Goal: Information Seeking & Learning: Learn about a topic

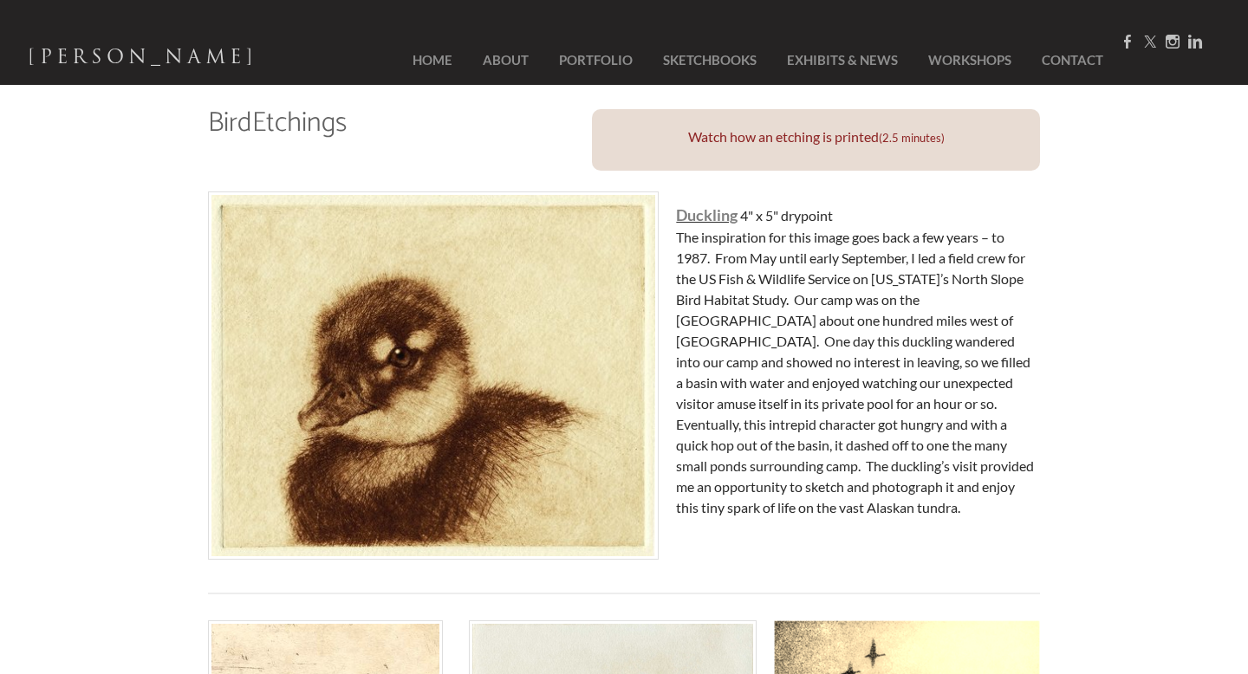
scroll to position [64, 0]
drag, startPoint x: 676, startPoint y: 236, endPoint x: 815, endPoint y: 466, distance: 268.3
click at [815, 466] on font "The inspiration for this image goes back a few years – to 1987. From May until …" at bounding box center [855, 373] width 358 height 287
drag, startPoint x: 865, startPoint y: 448, endPoint x: 827, endPoint y: 307, distance: 146.4
click at [827, 310] on div "​ Duckling 4" x 5" drypoint The inspiration for this image goes back a few year…" at bounding box center [858, 351] width 364 height 335
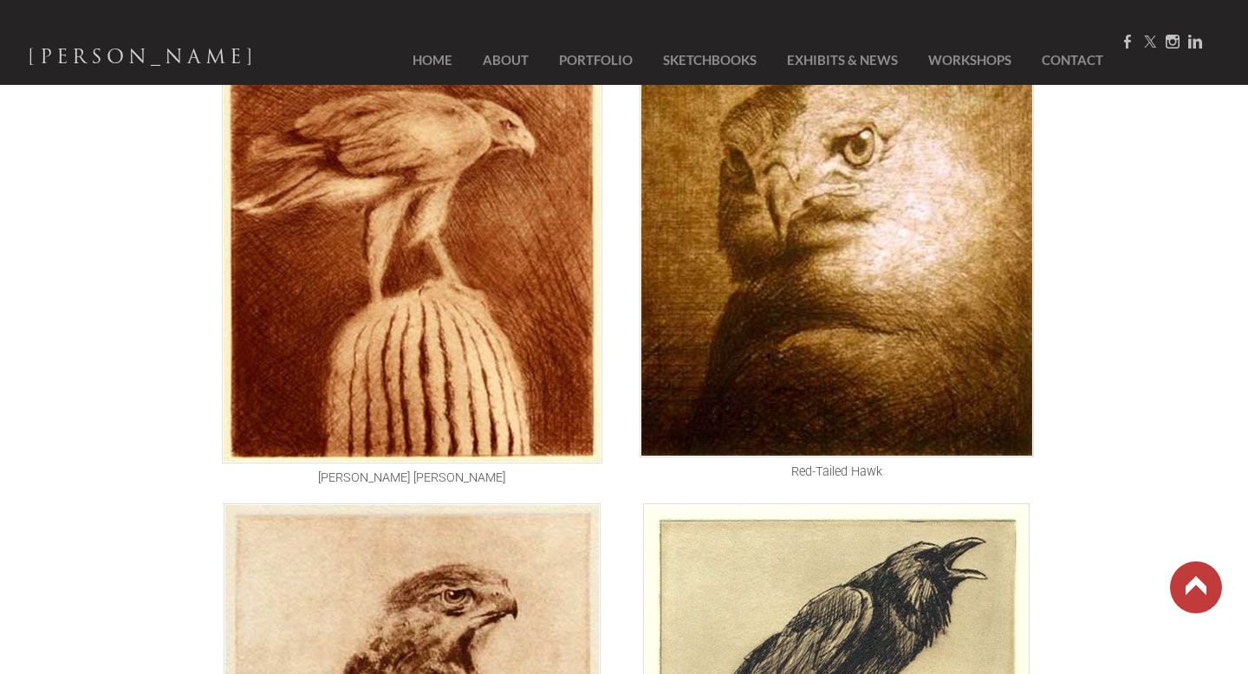
scroll to position [1700, 0]
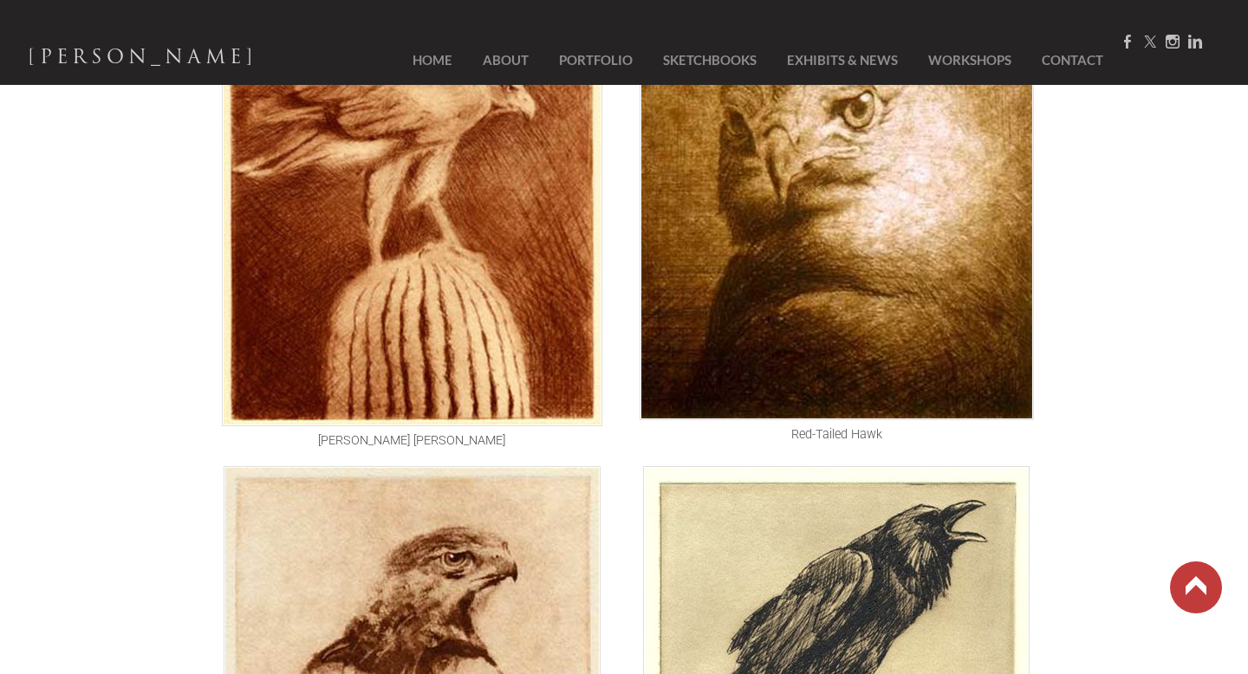
click at [849, 346] on img at bounding box center [837, 202] width 394 height 438
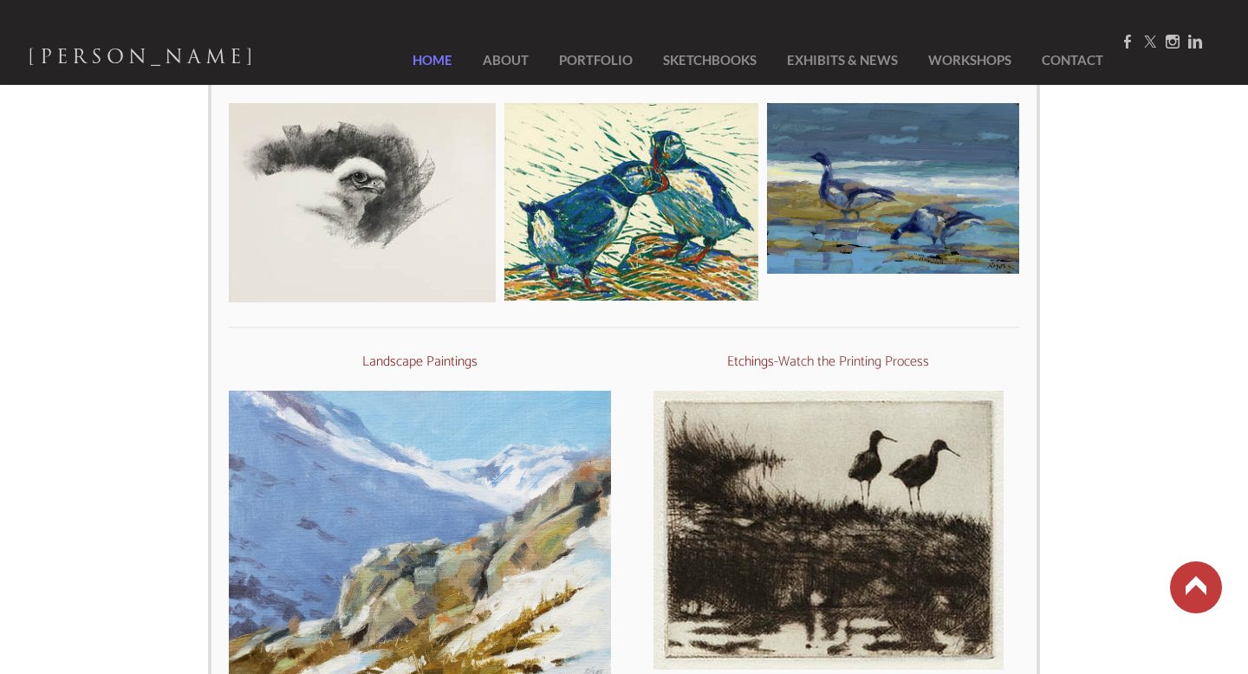
scroll to position [766, 0]
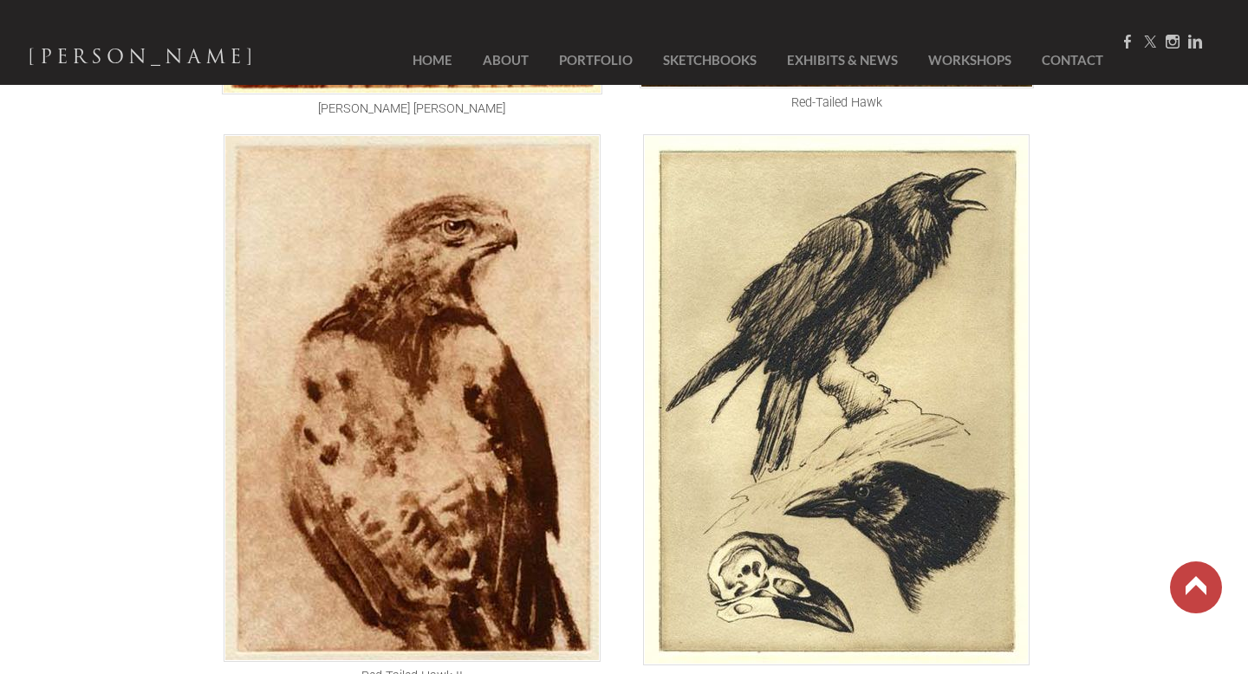
scroll to position [2149, 0]
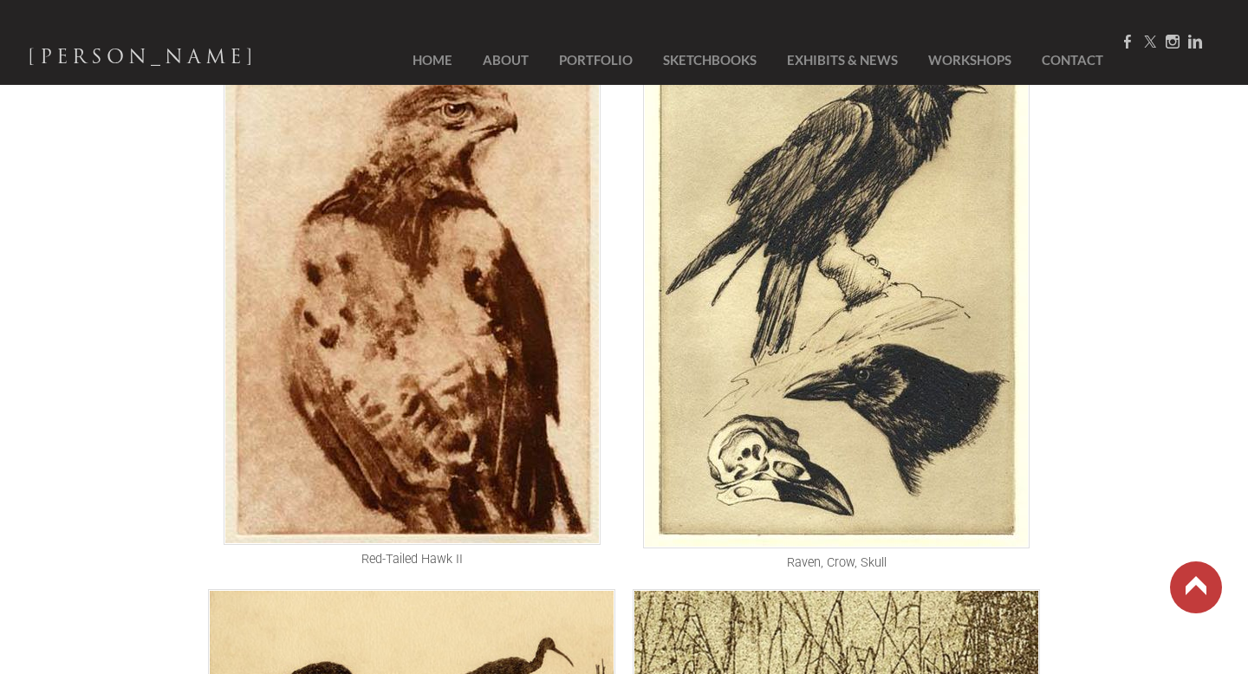
click at [824, 309] on img at bounding box center [836, 282] width 387 height 531
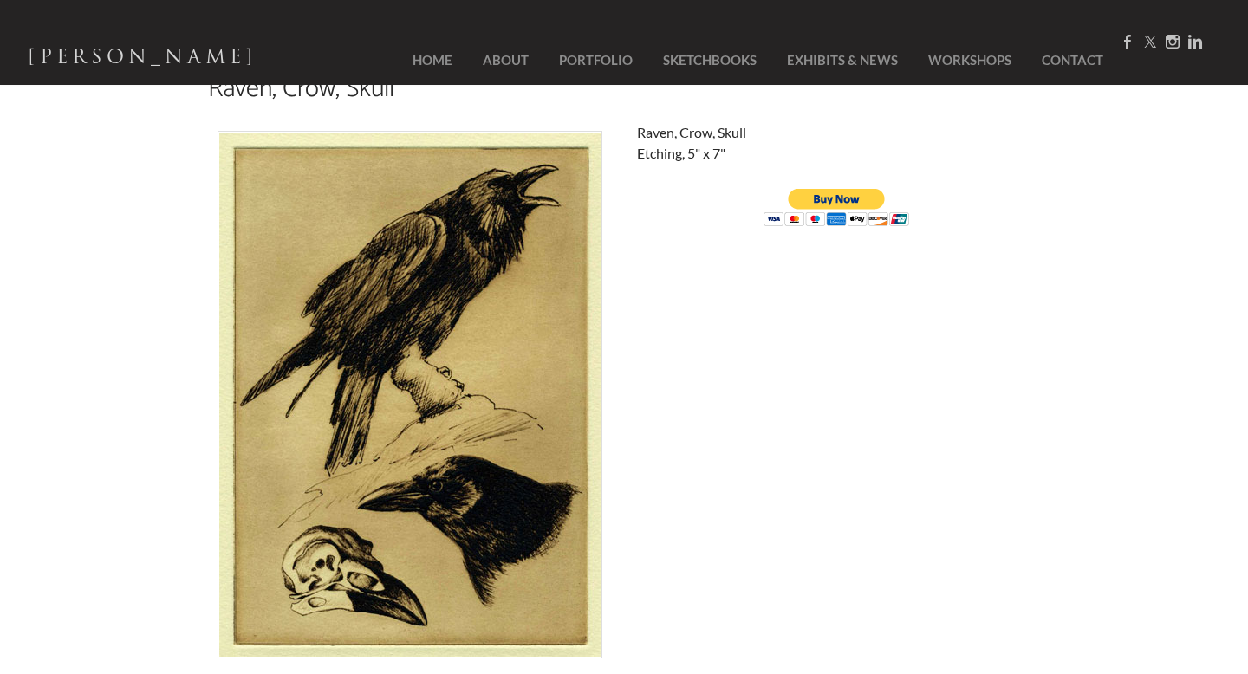
scroll to position [101, 0]
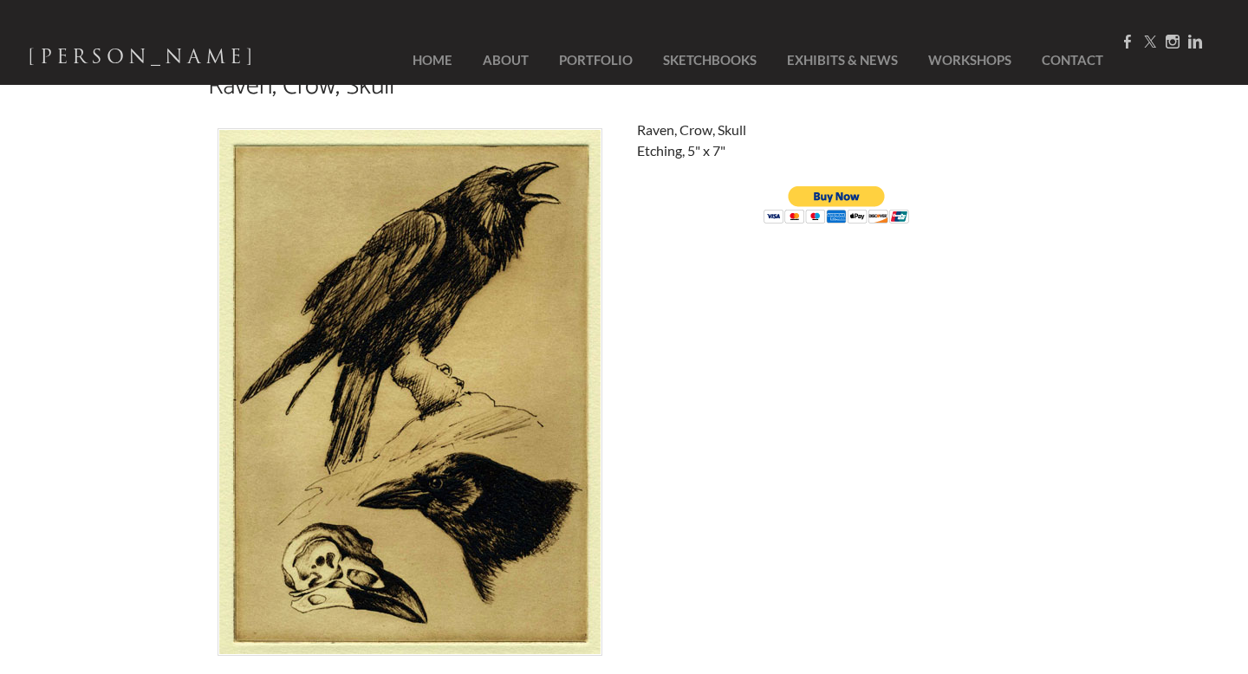
click at [830, 187] on input "image" at bounding box center [837, 205] width 148 height 41
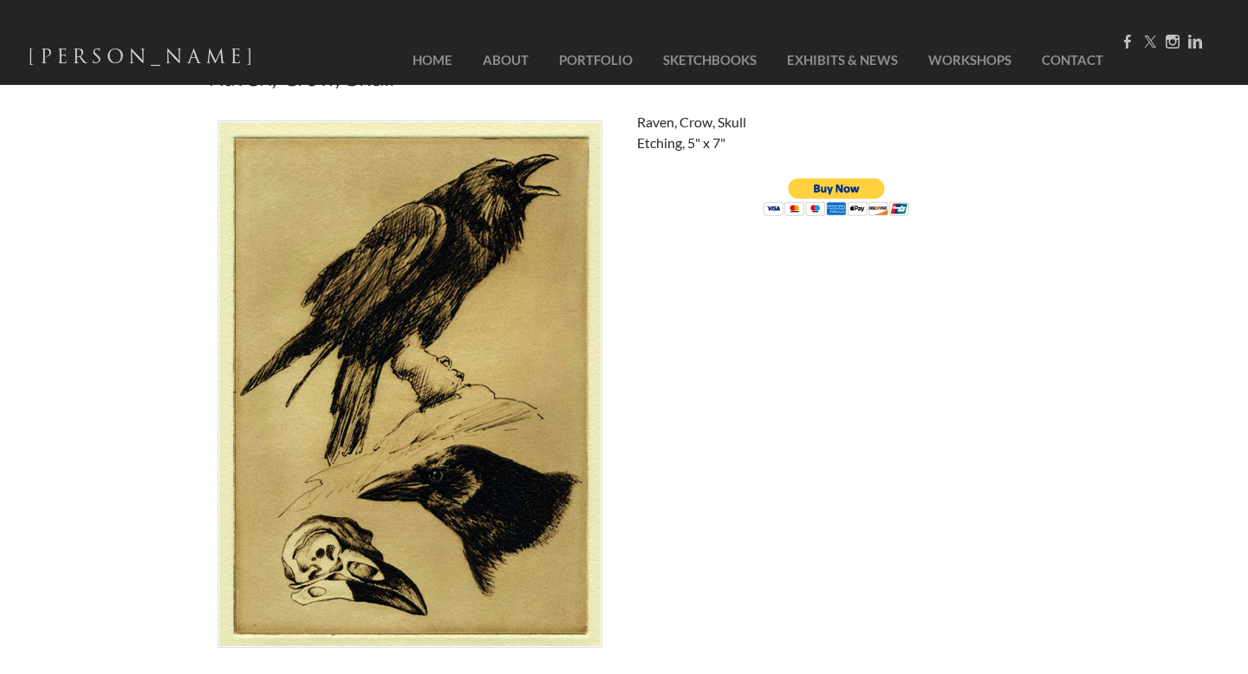
scroll to position [110, 0]
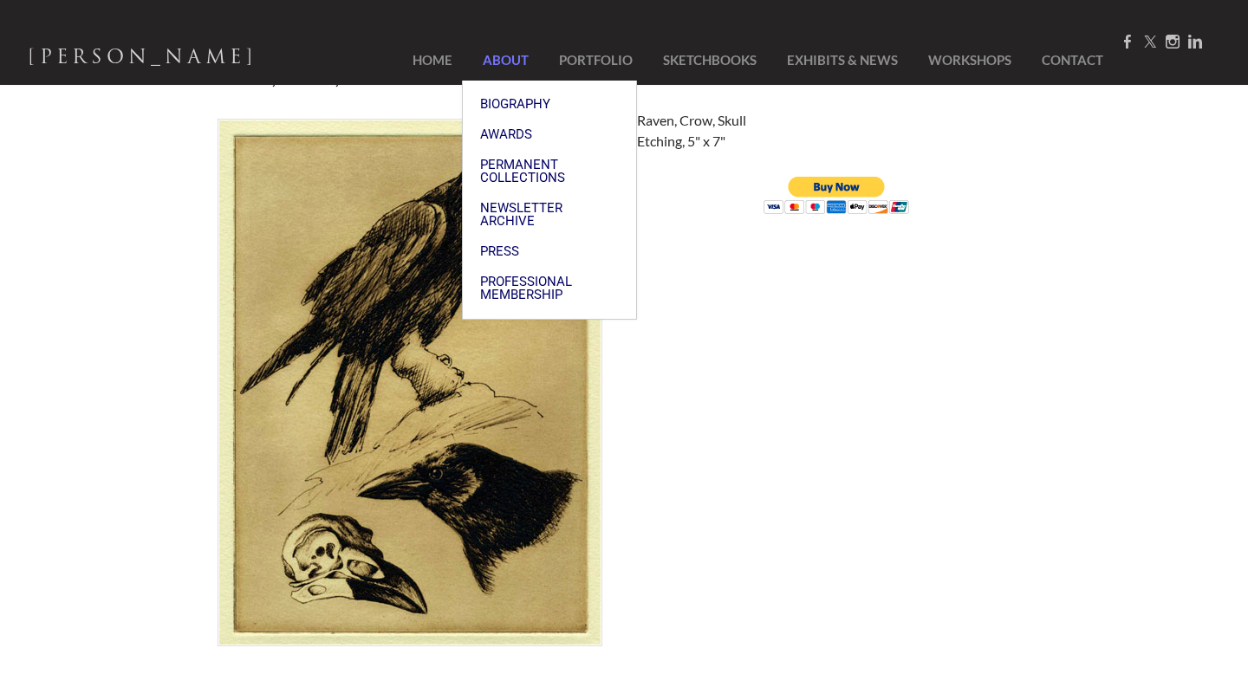
click at [490, 63] on link "About" at bounding box center [506, 60] width 72 height 39
click at [500, 102] on span "Biography" at bounding box center [549, 104] width 139 height 13
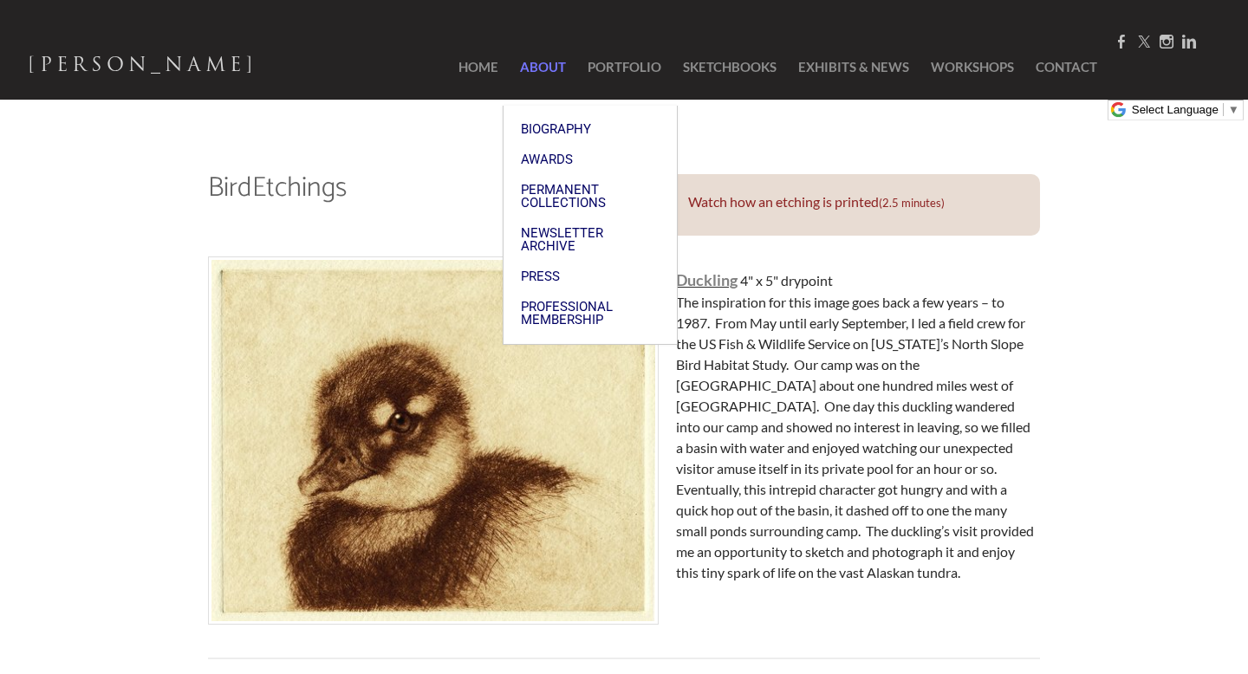
click at [529, 71] on link "About" at bounding box center [542, 67] width 63 height 65
click at [545, 123] on span "Biography" at bounding box center [590, 129] width 139 height 13
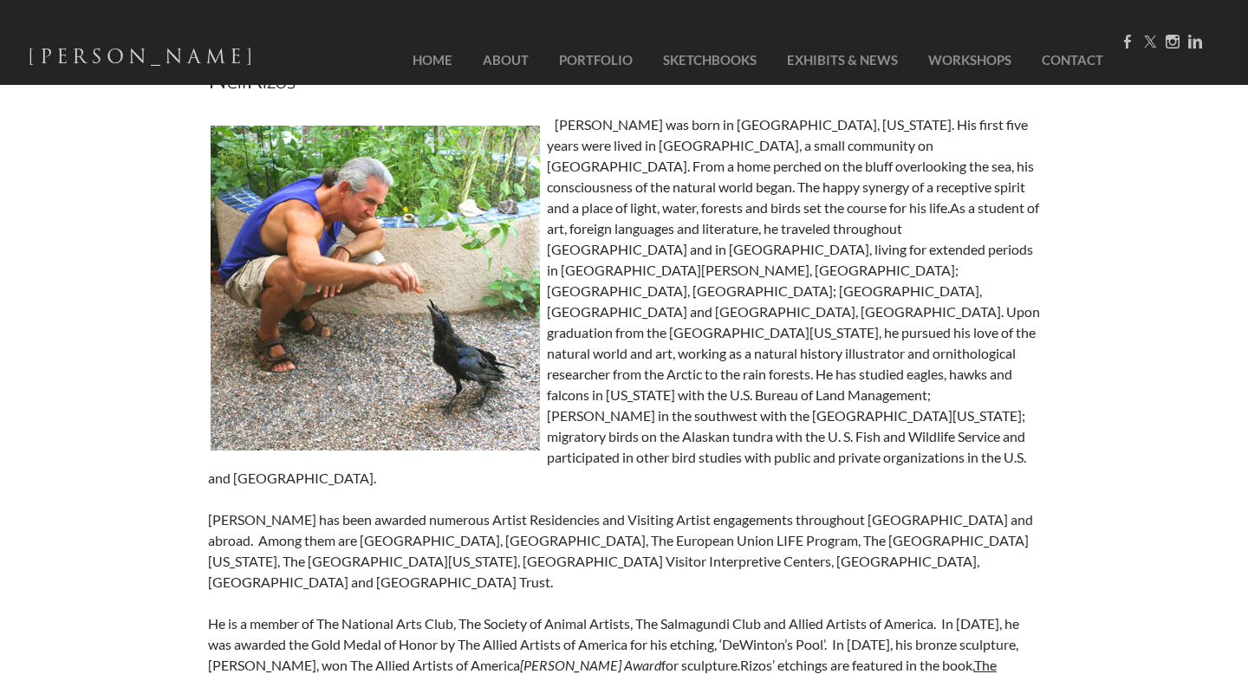
scroll to position [109, 0]
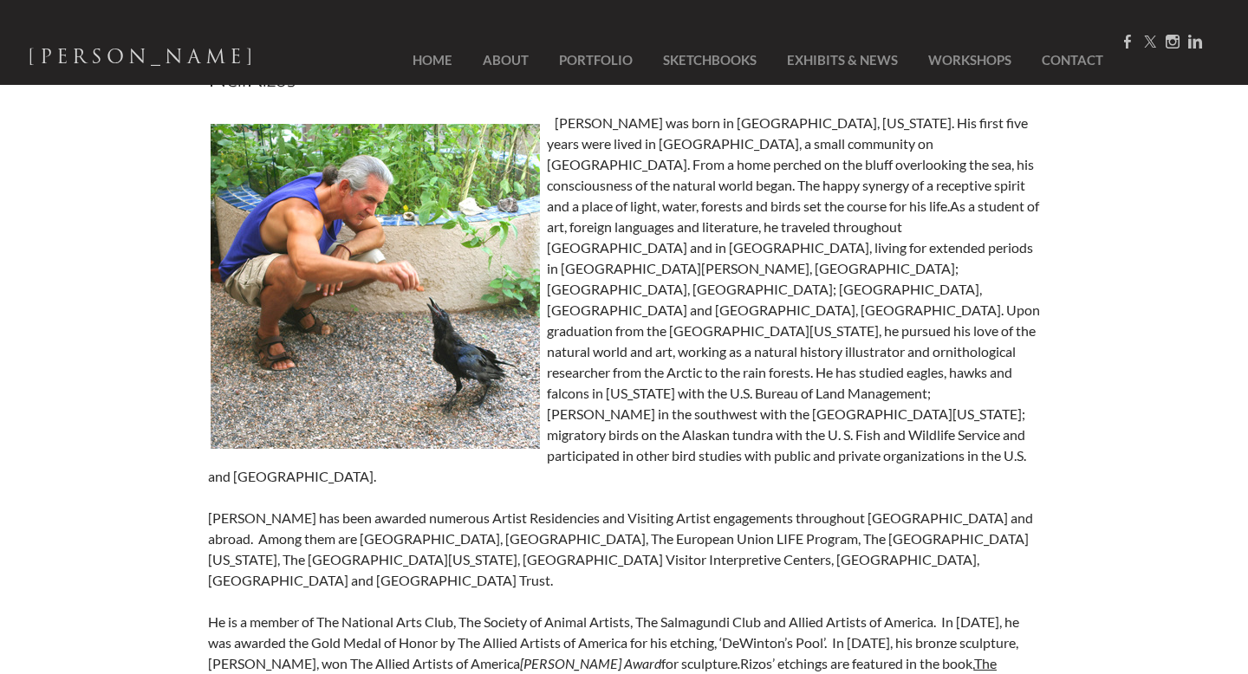
drag, startPoint x: 640, startPoint y: 199, endPoint x: 760, endPoint y: 443, distance: 272.5
click at [760, 443] on div "[PERSON_NAME] was born in [GEOGRAPHIC_DATA], [US_STATE]. His first five years w…" at bounding box center [624, 446] width 832 height 666
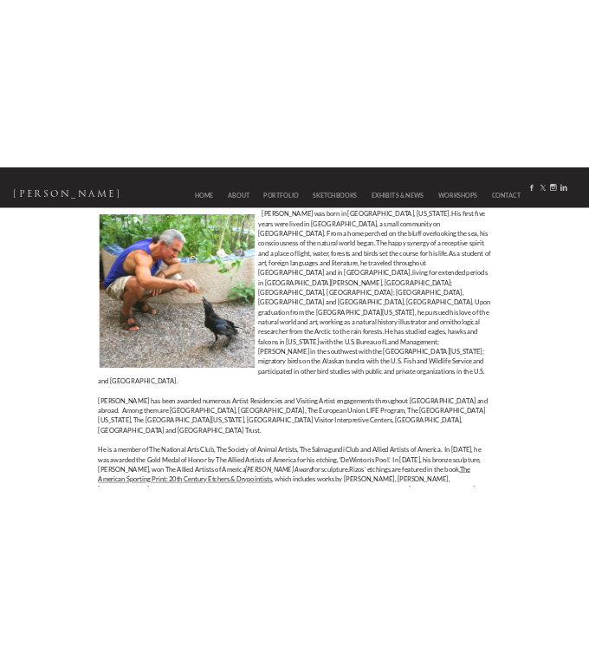
scroll to position [129, 0]
